Goal: Find specific page/section: Find specific page/section

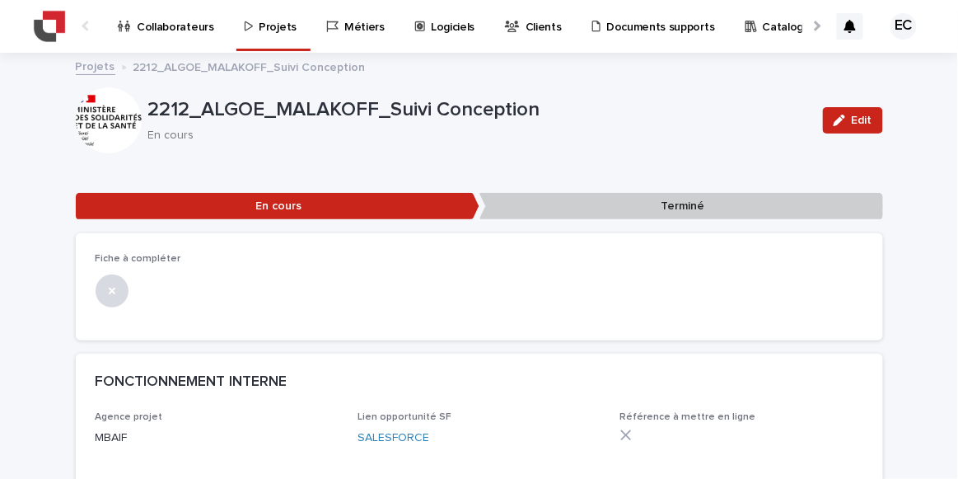
click at [243, 19] on div "Projets" at bounding box center [273, 17] width 61 height 35
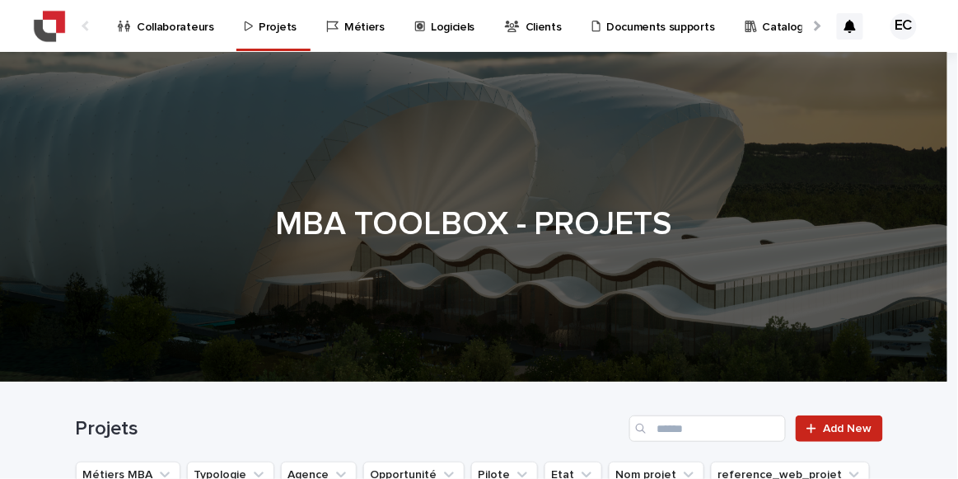
click at [674, 445] on div "Projets Add New" at bounding box center [479, 421] width 807 height 79
click at [666, 414] on div "Projets Add New" at bounding box center [479, 421] width 807 height 79
click at [671, 421] on input "Search" at bounding box center [707, 428] width 157 height 26
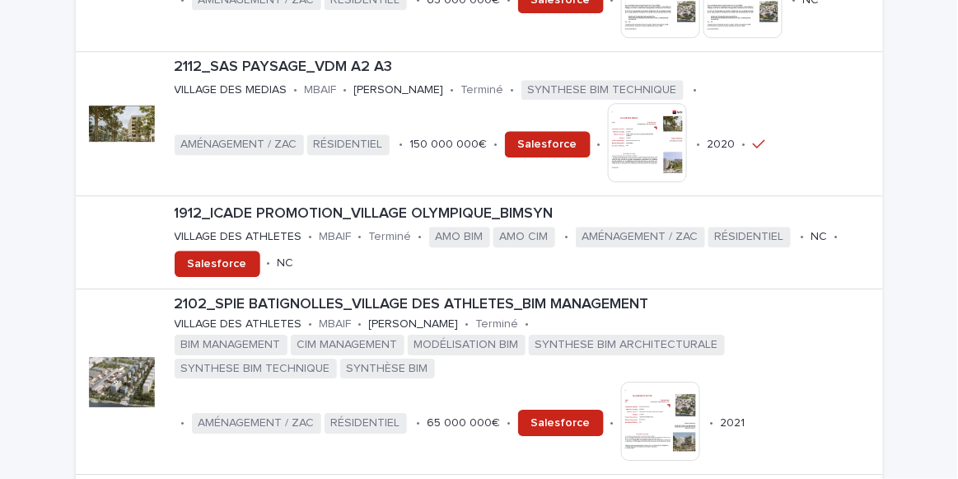
scroll to position [1060, 0]
type input "*******"
